Goal: Task Accomplishment & Management: Manage account settings

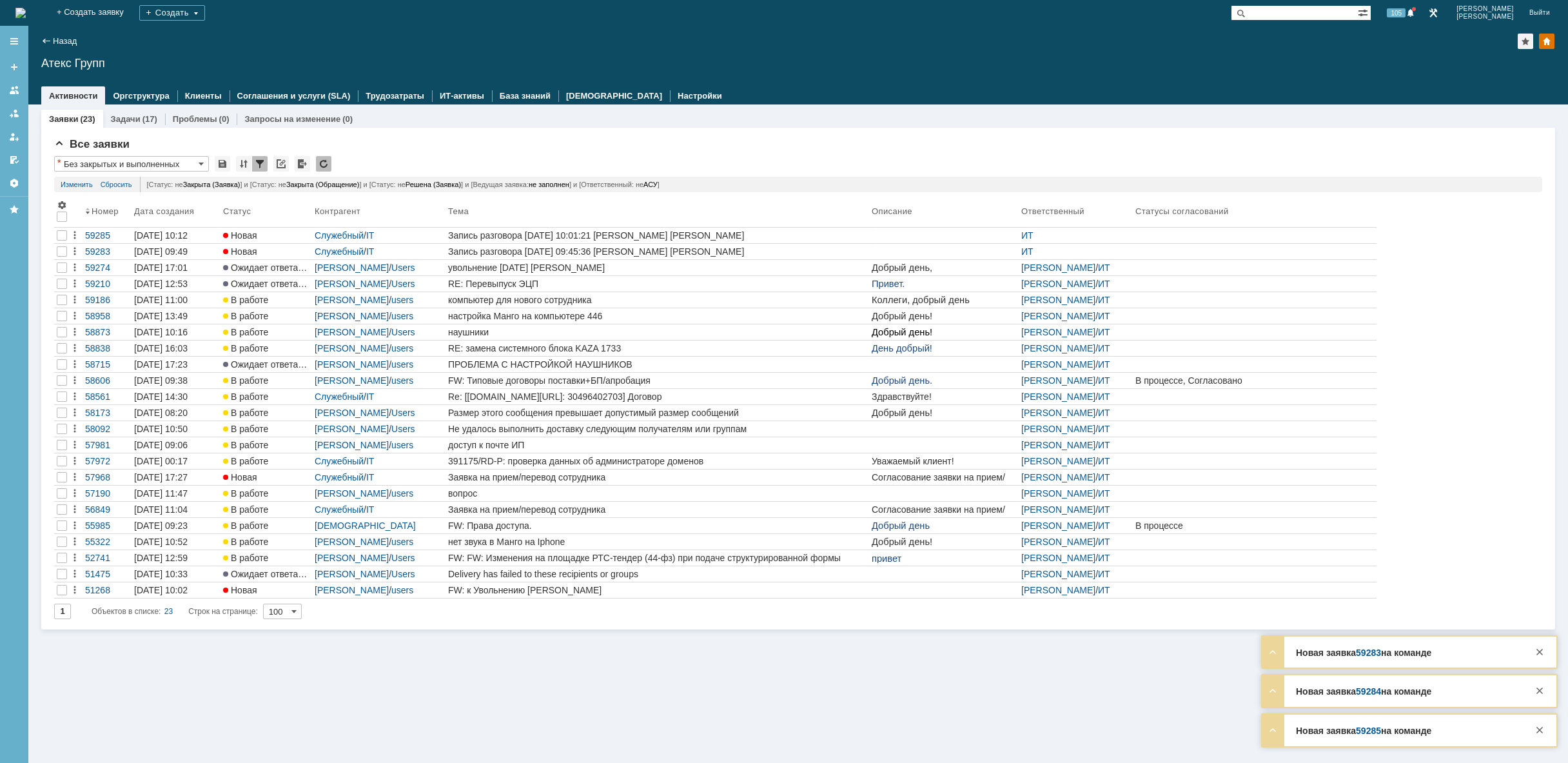
click at [26, 16] on img at bounding box center [20, 13] width 10 height 10
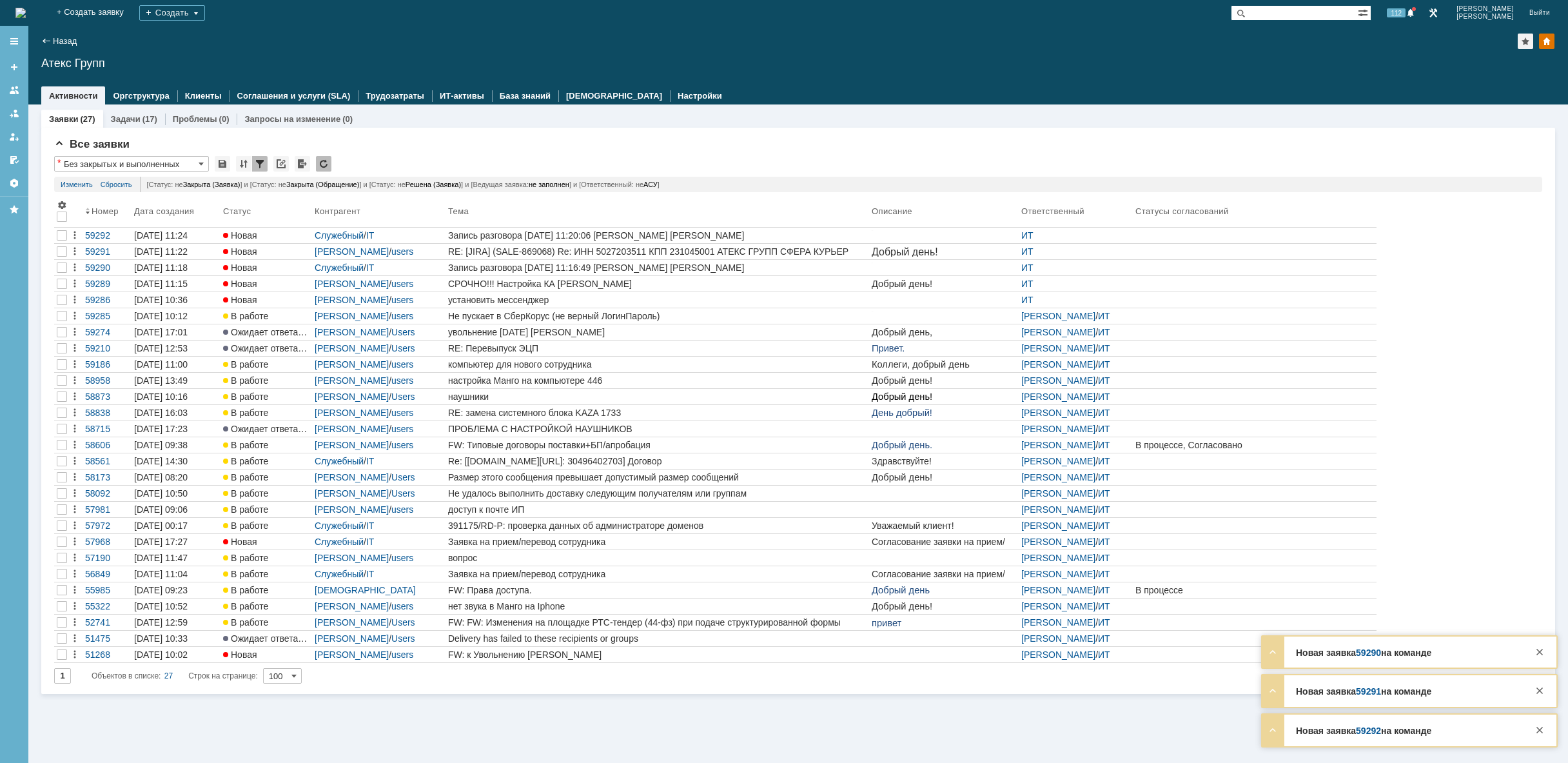
click at [26, 17] on img at bounding box center [20, 13] width 10 height 10
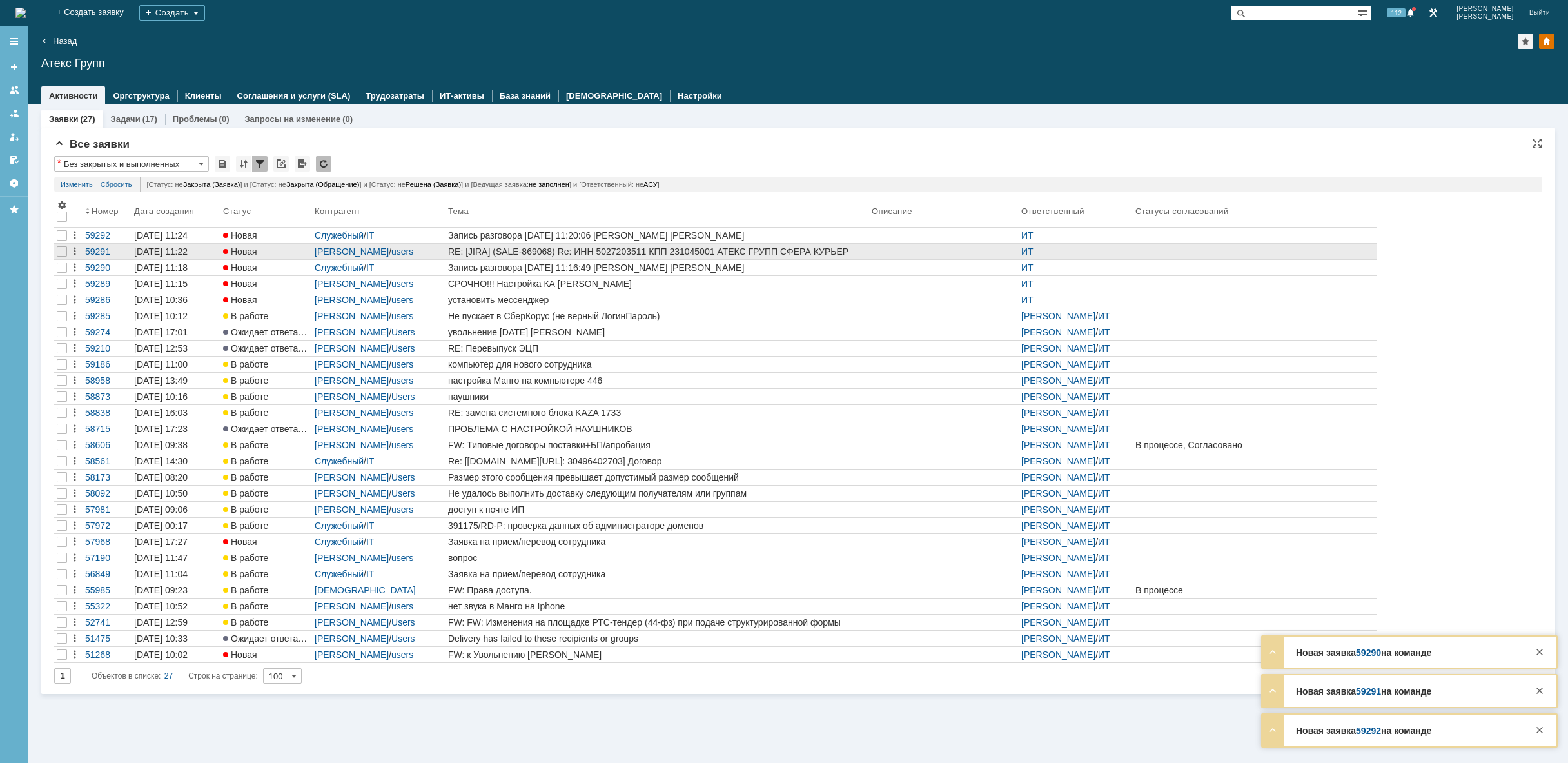
click at [890, 252] on div at bounding box center [944, 251] width 145 height 10
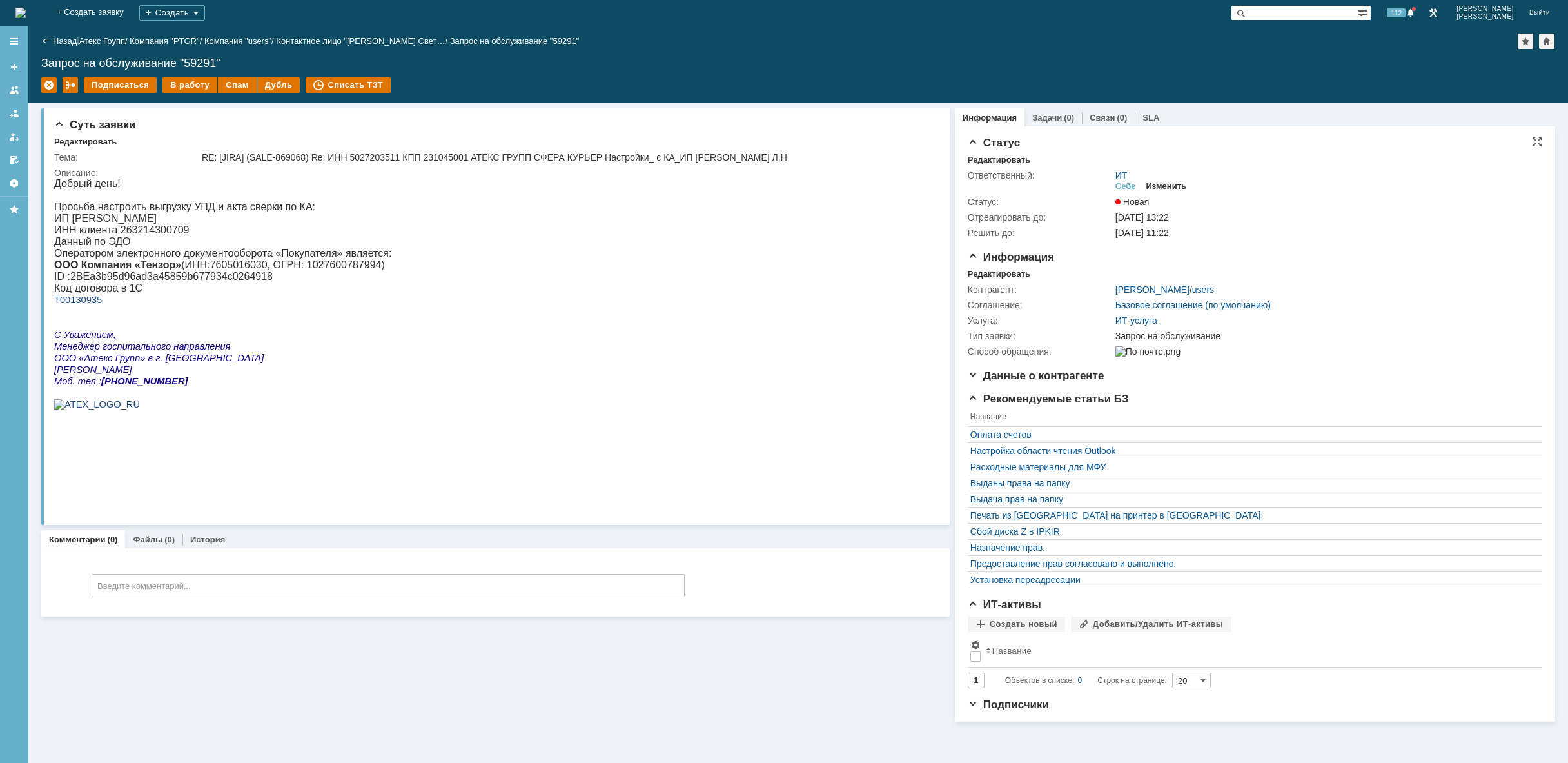
click at [1179, 188] on div "Изменить" at bounding box center [1167, 186] width 41 height 10
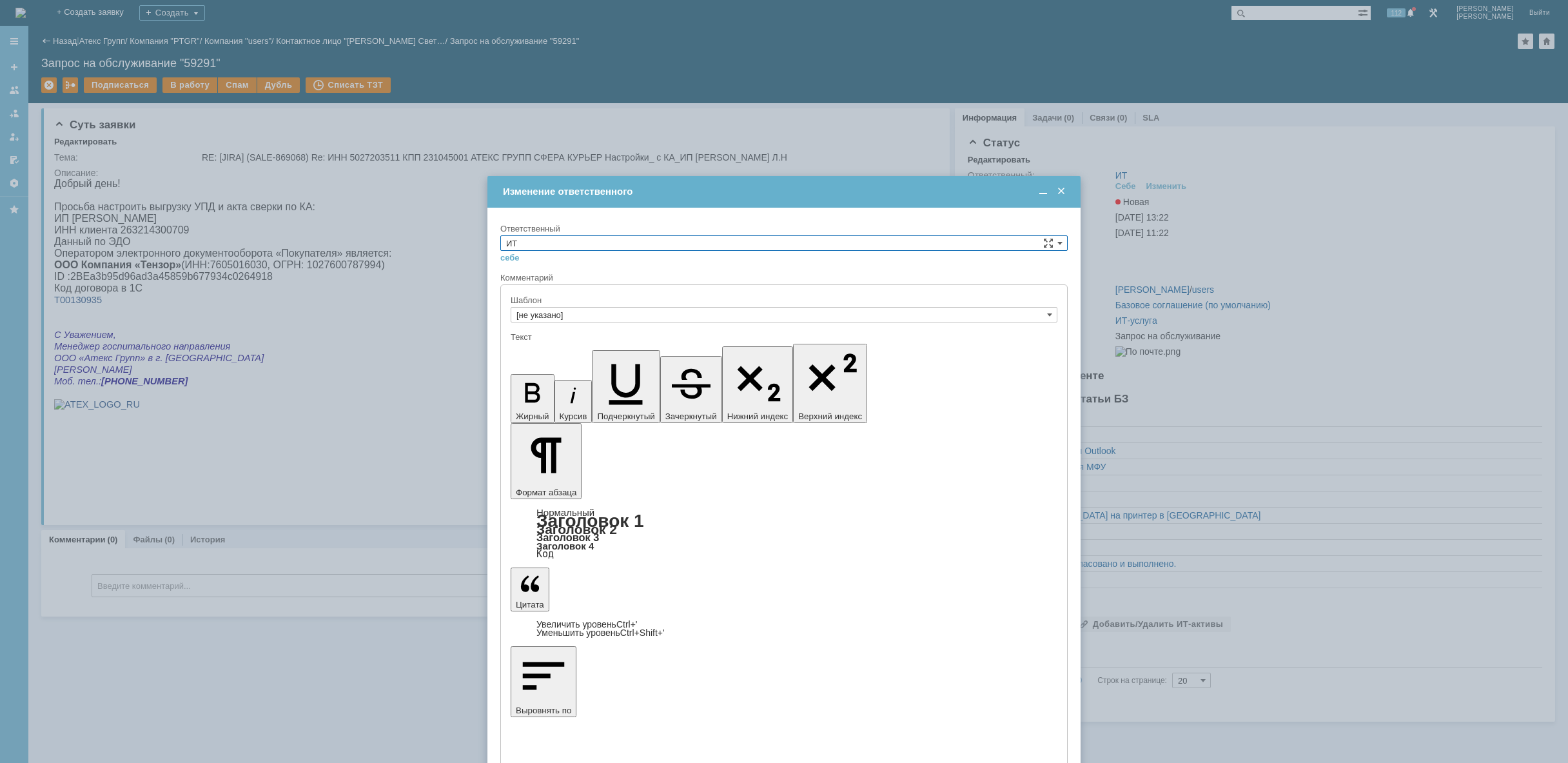
click at [597, 242] on input "ИТ" at bounding box center [784, 243] width 568 height 16
click at [564, 351] on span "АСУ" at bounding box center [784, 349] width 556 height 10
type input "АСУ"
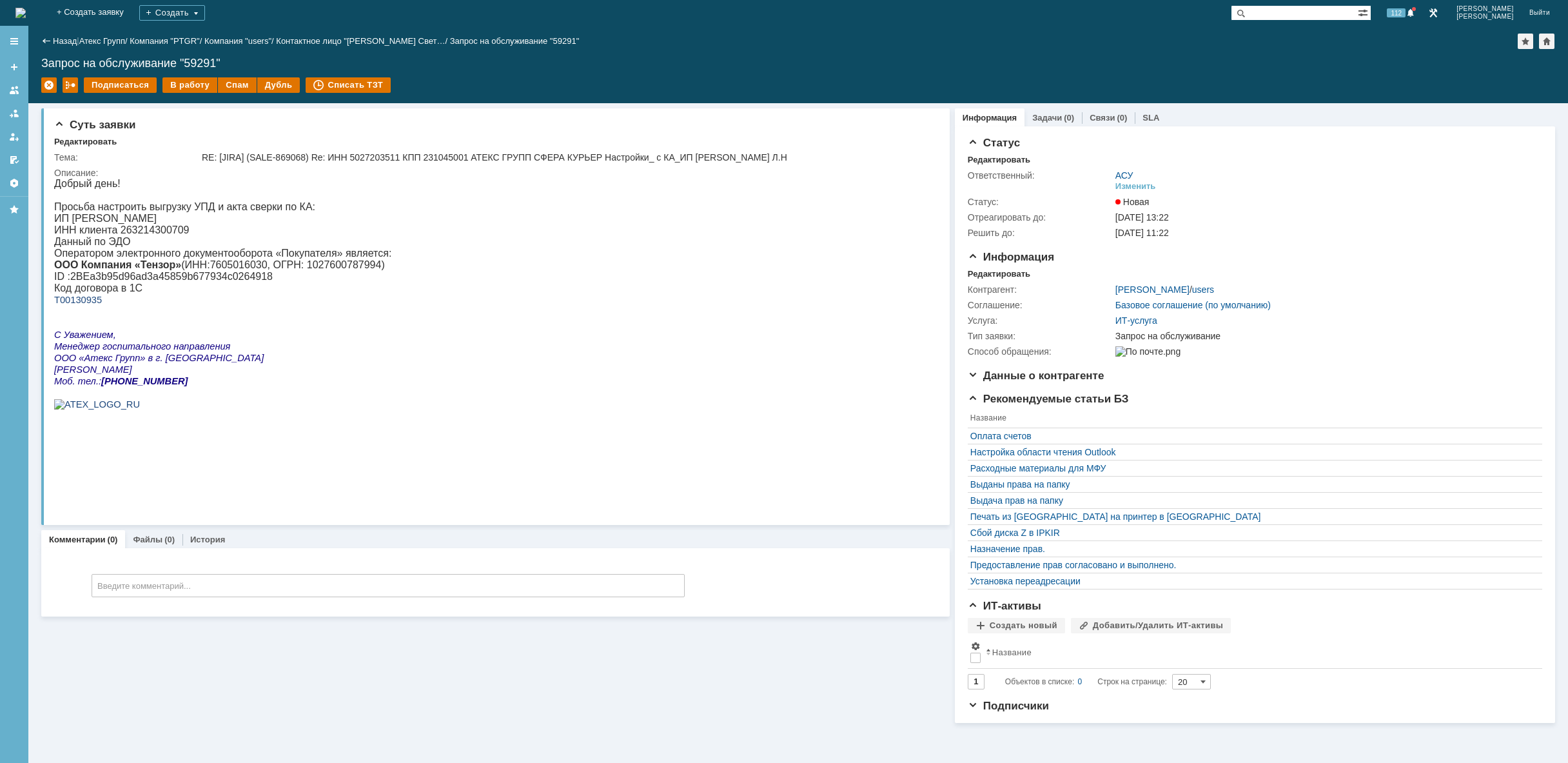
click at [26, 15] on img at bounding box center [20, 13] width 10 height 10
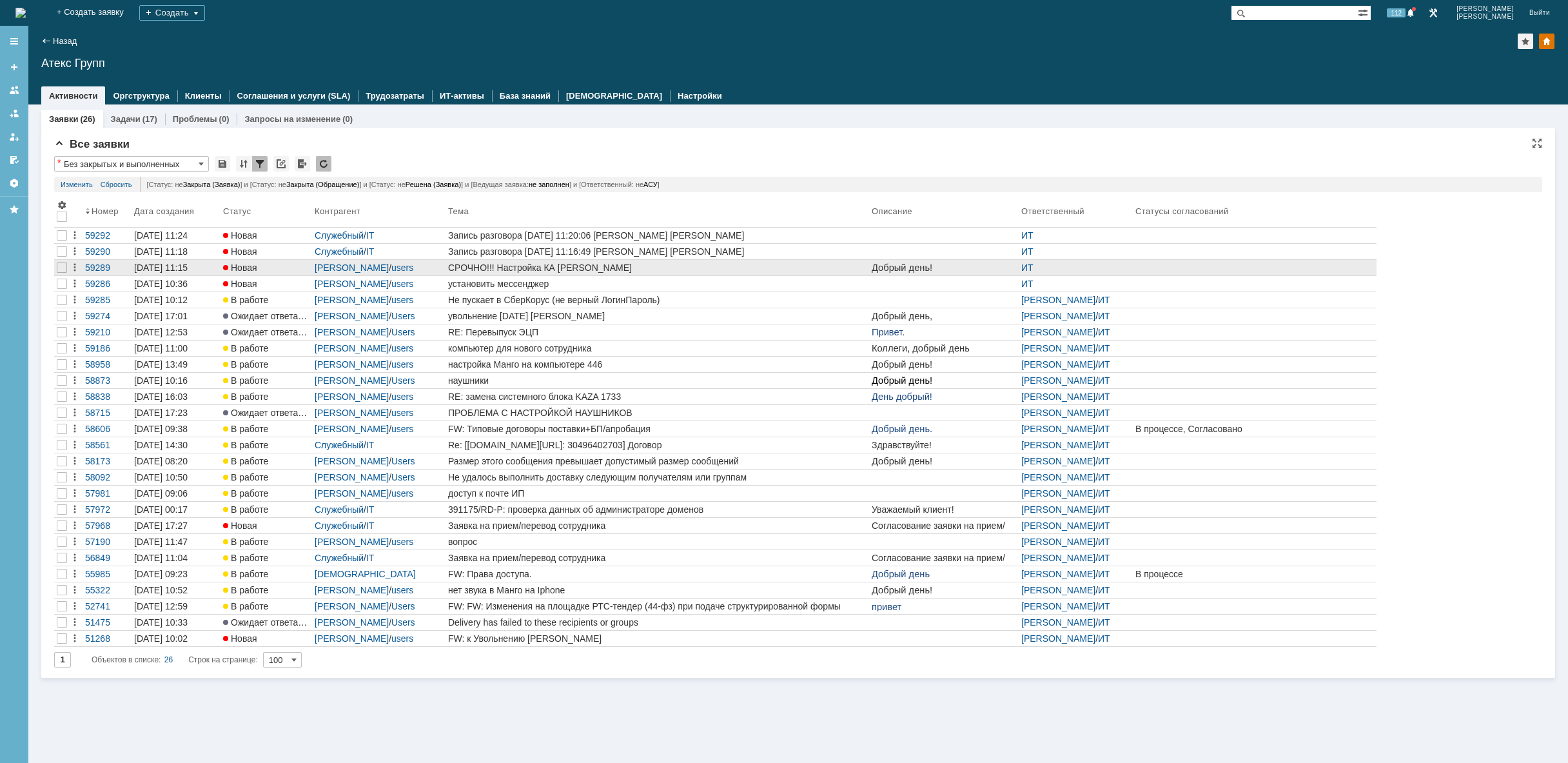
click at [671, 269] on div "СРОЧНО!!! Настройка КА [PERSON_NAME]" at bounding box center [657, 267] width 418 height 10
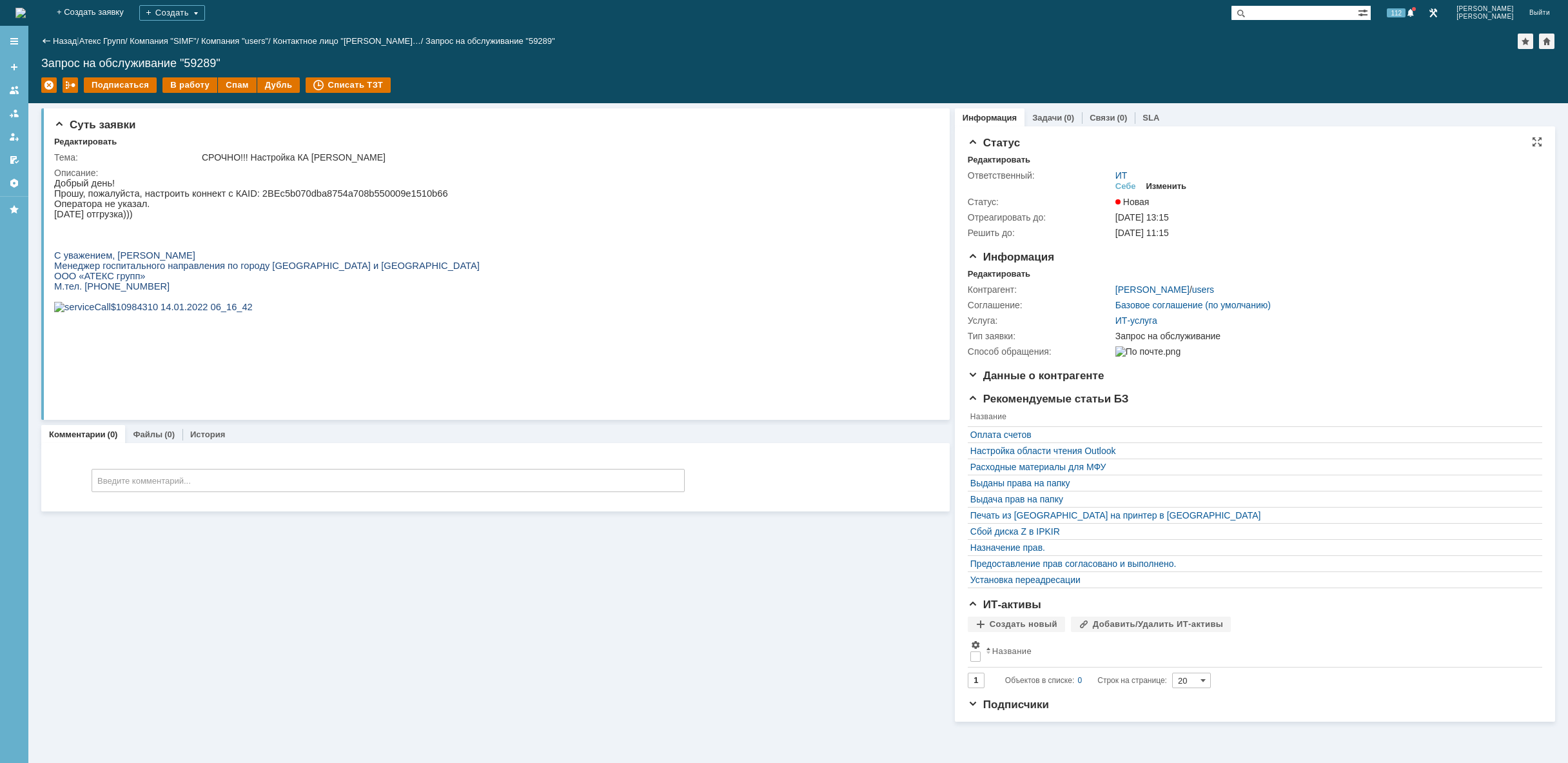
click at [1172, 184] on div "Изменить" at bounding box center [1167, 186] width 41 height 10
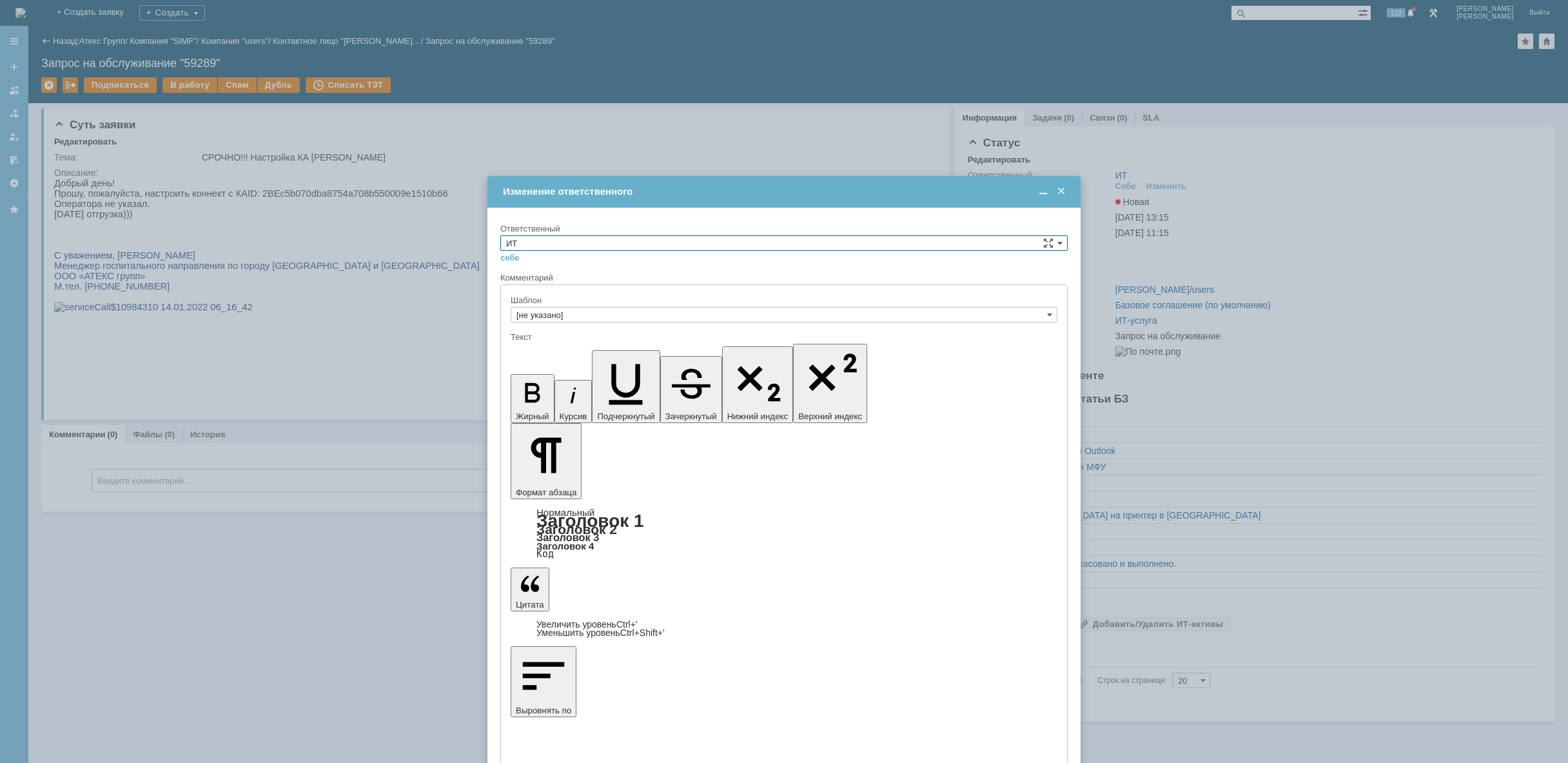
click at [614, 245] on input "ИТ" at bounding box center [784, 243] width 568 height 16
click at [557, 349] on span "АСУ" at bounding box center [784, 349] width 556 height 10
type input "АСУ"
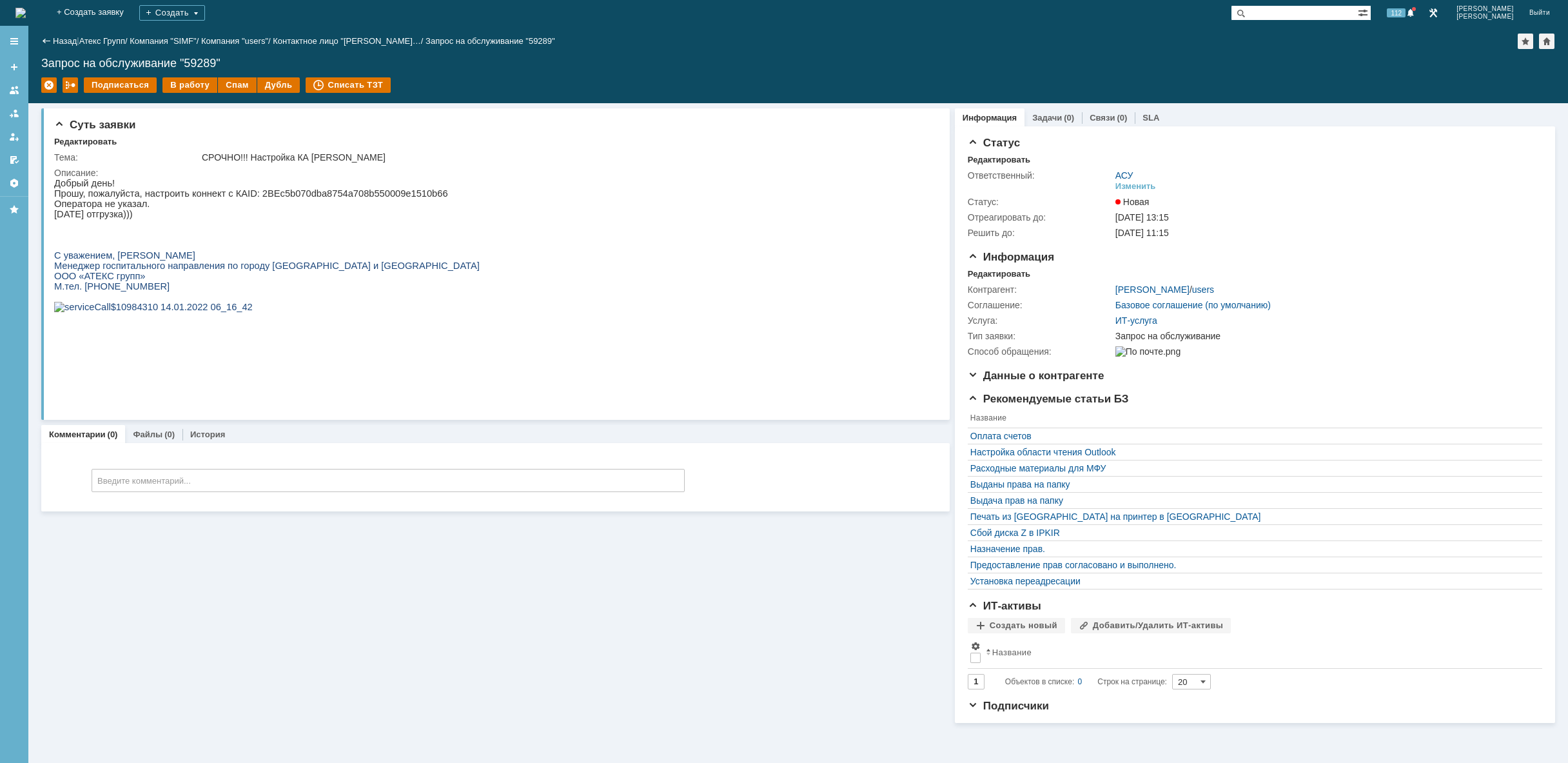
click at [26, 18] on img at bounding box center [20, 13] width 10 height 10
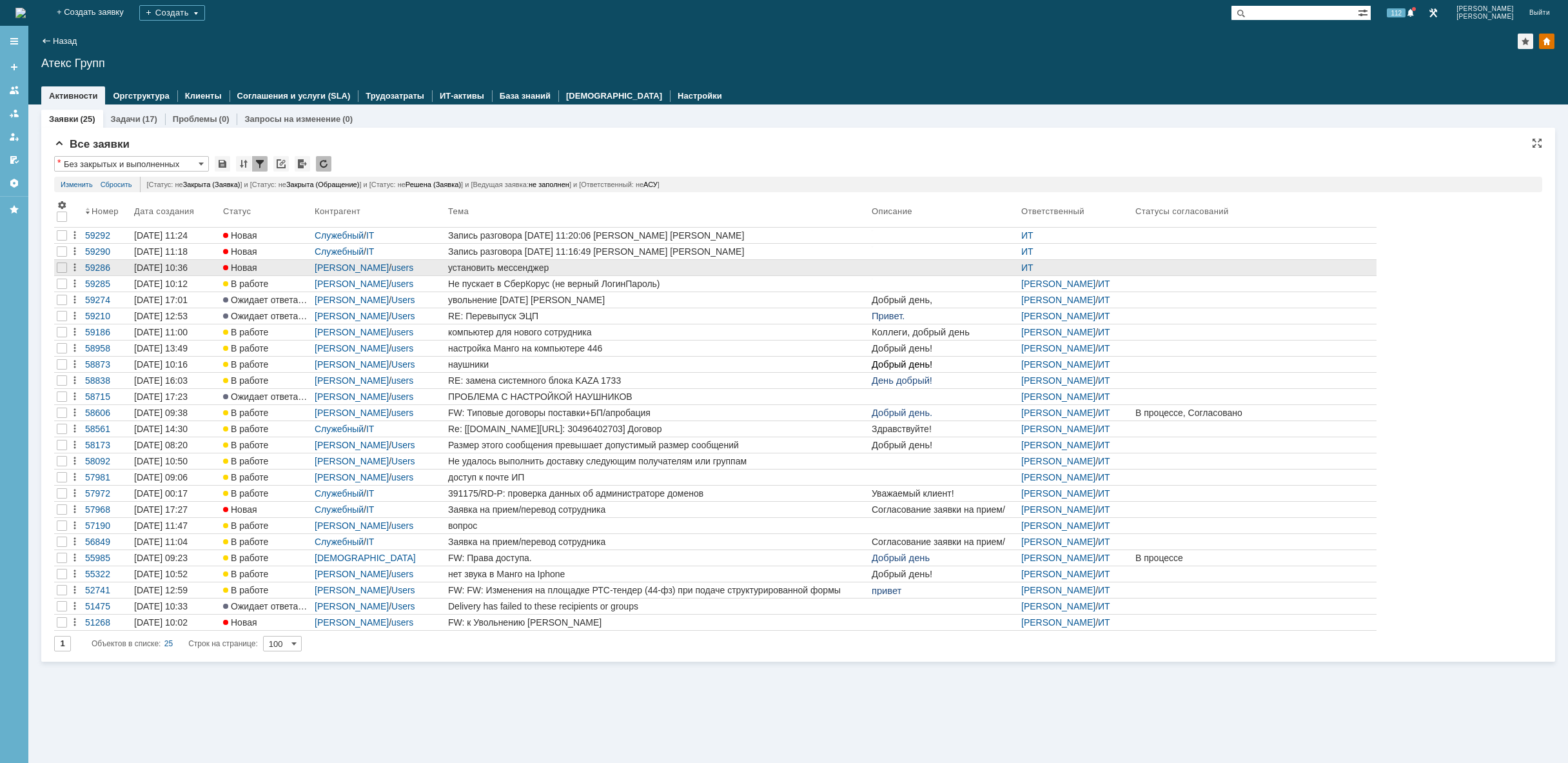
click at [628, 268] on div "установить мессенджер" at bounding box center [657, 267] width 418 height 10
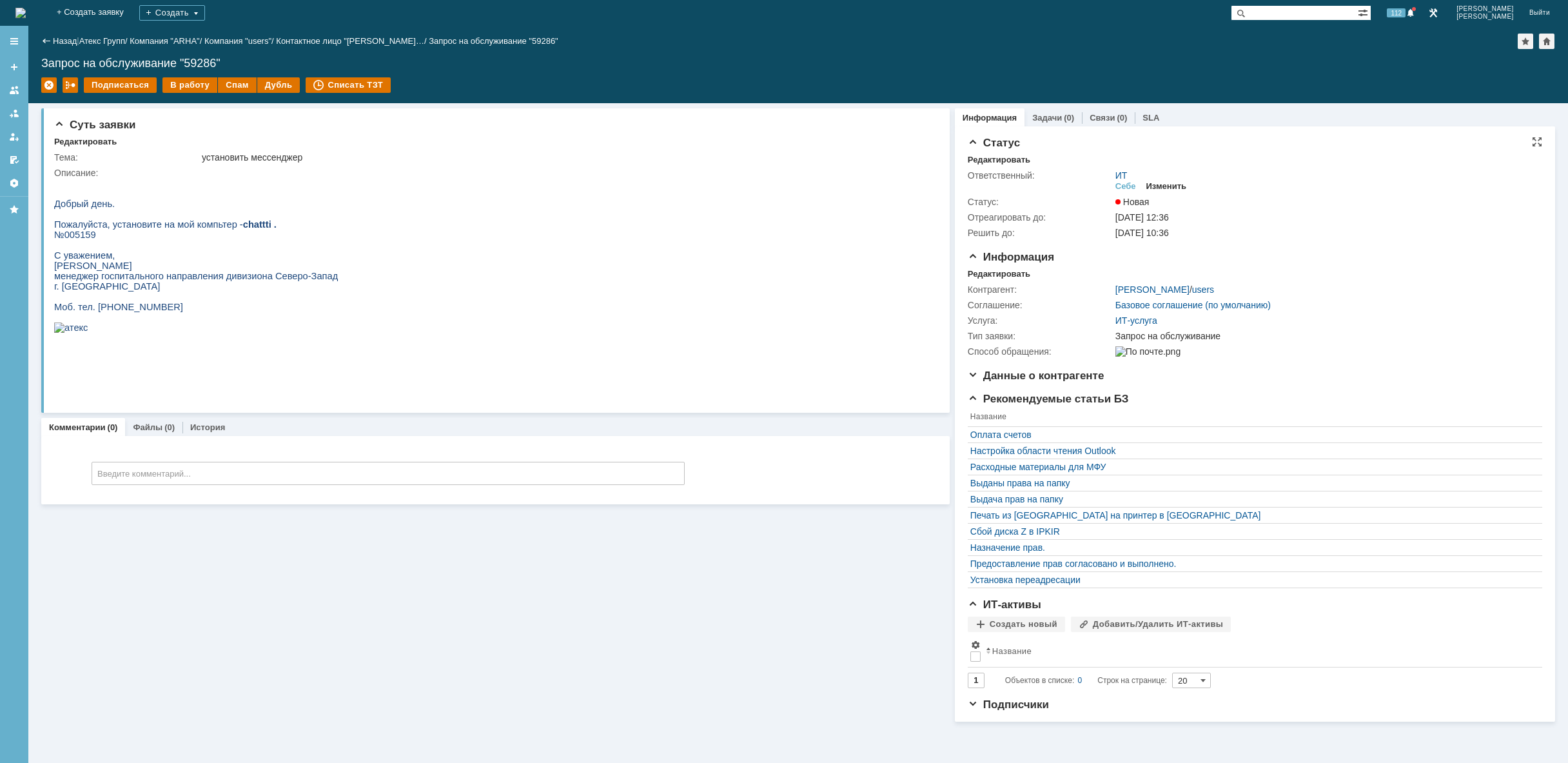
click at [1168, 185] on div "Изменить" at bounding box center [1167, 186] width 41 height 10
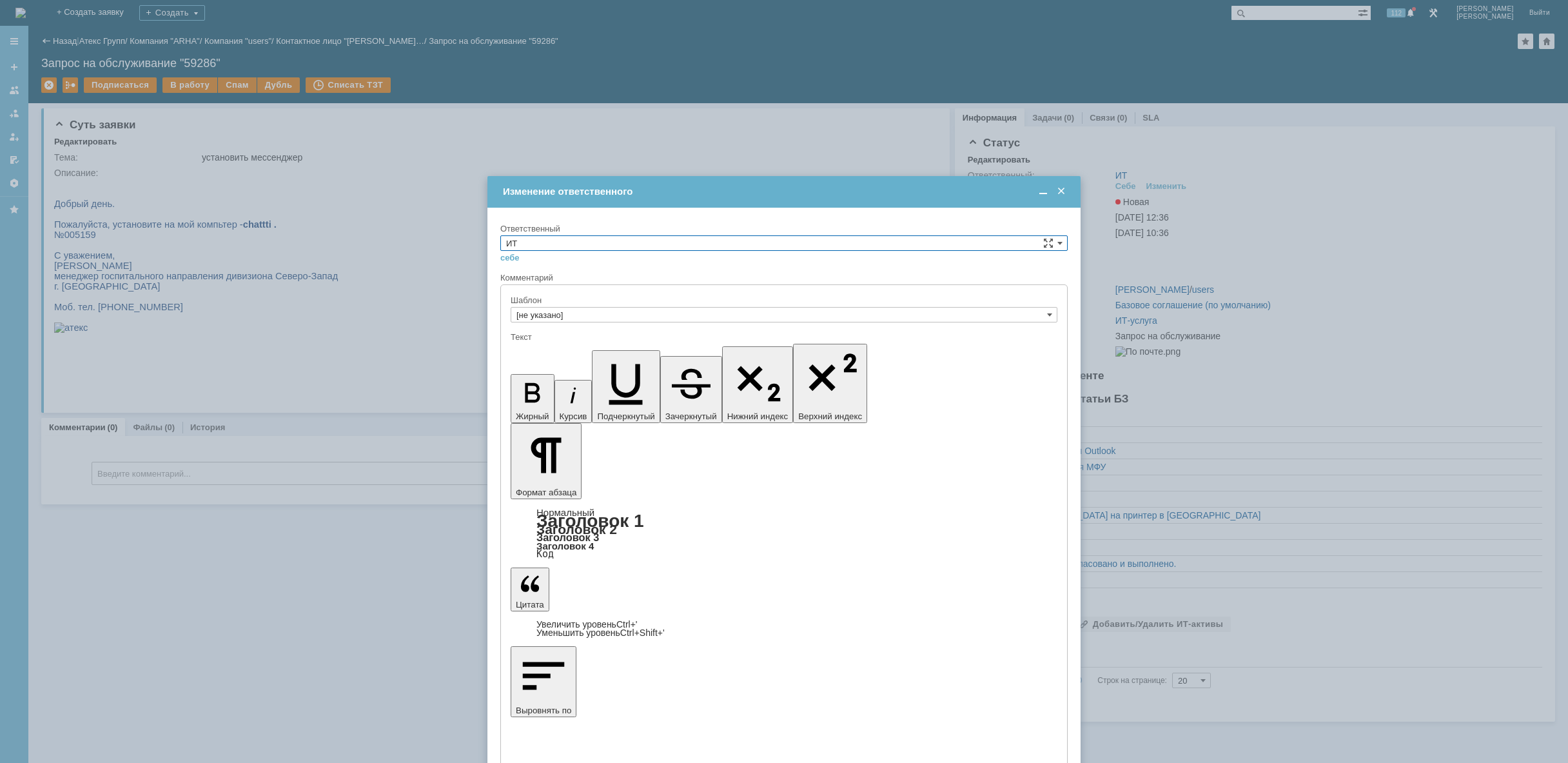
click at [730, 243] on input "ИТ" at bounding box center [784, 243] width 568 height 16
click at [555, 288] on span "[PERSON_NAME]" at bounding box center [784, 289] width 556 height 10
type input "[PERSON_NAME]"
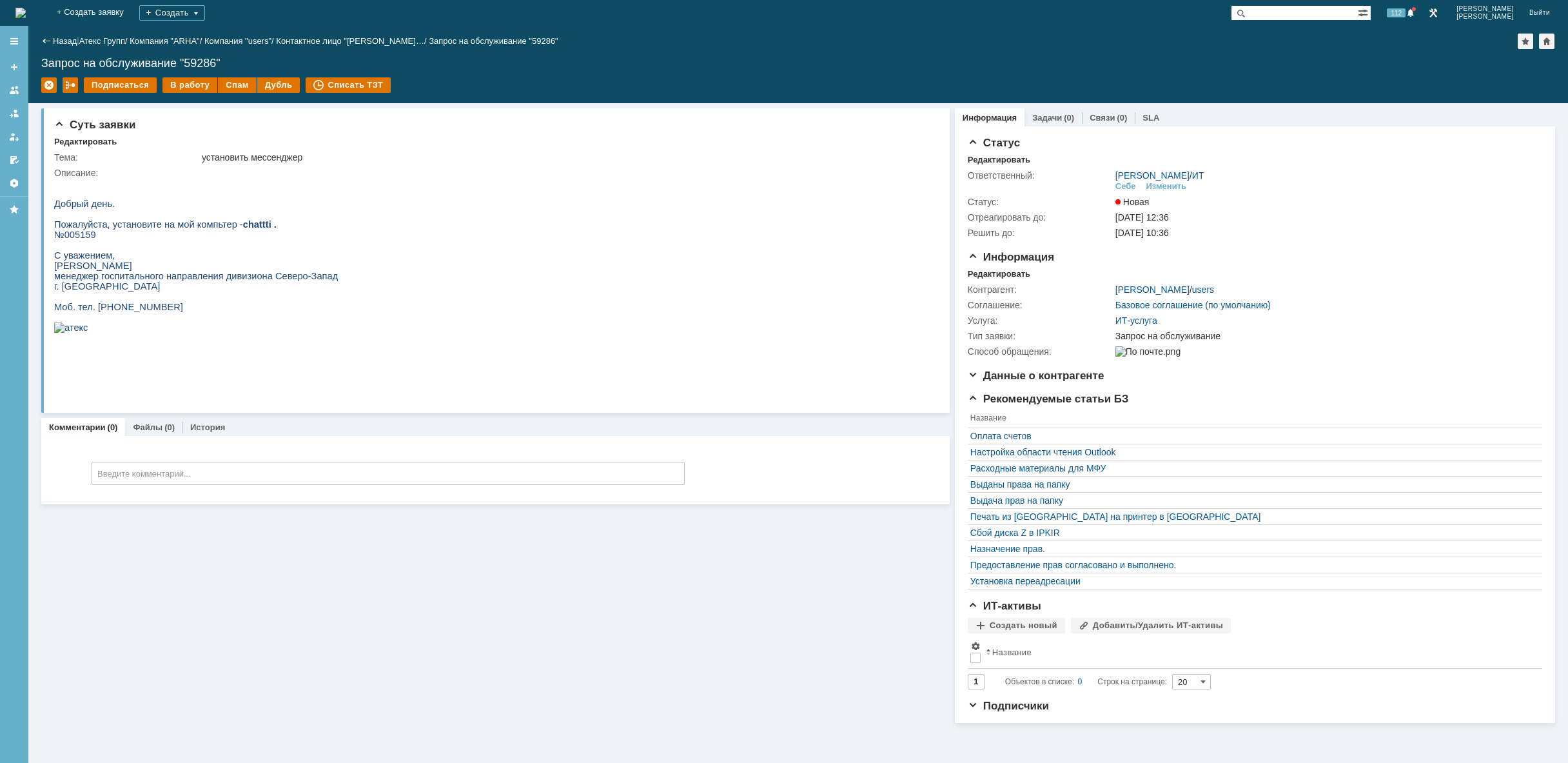
click at [26, 10] on img at bounding box center [20, 13] width 10 height 10
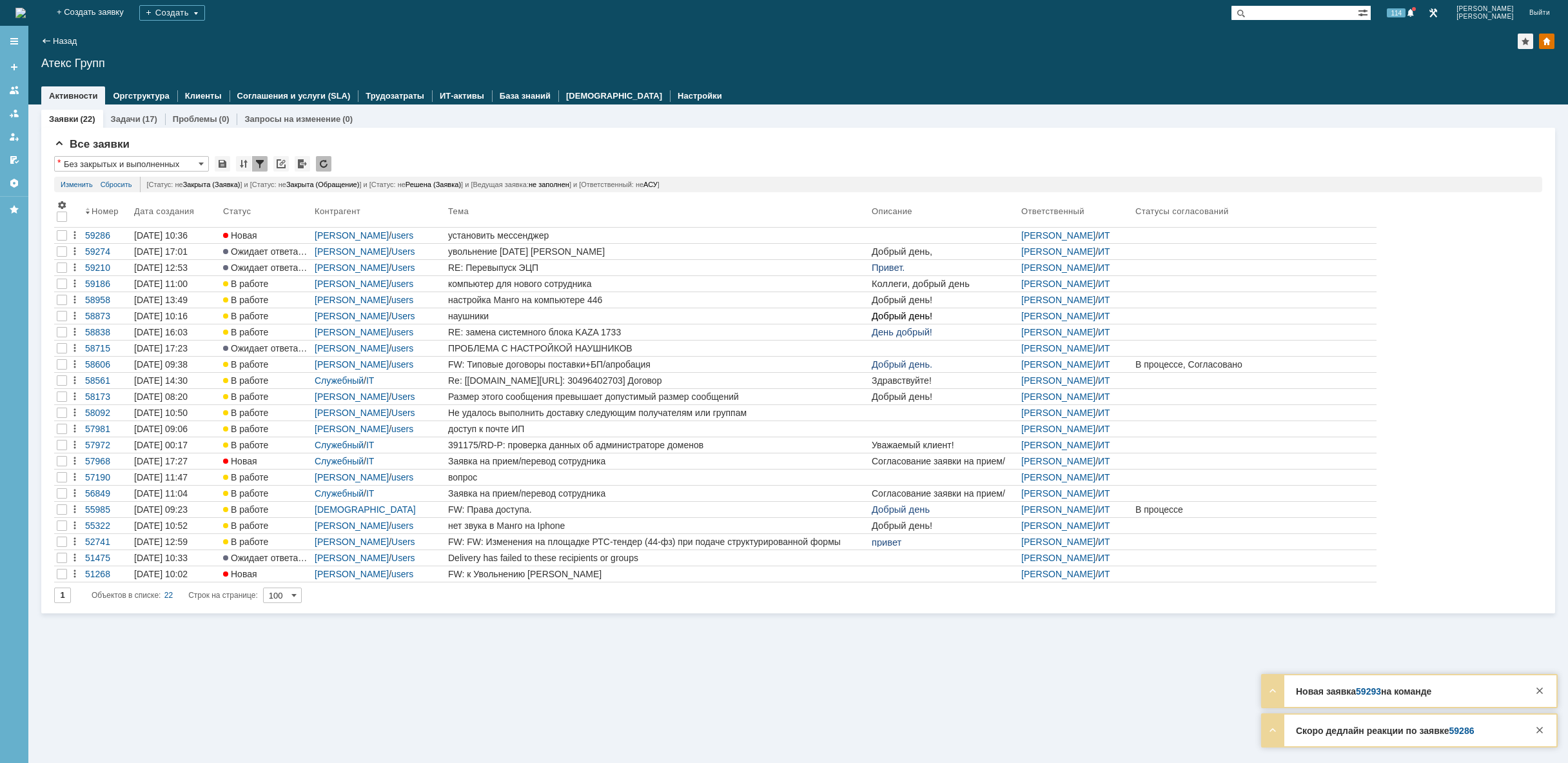
click at [26, 9] on img at bounding box center [20, 13] width 10 height 10
